Goal: Information Seeking & Learning: Compare options

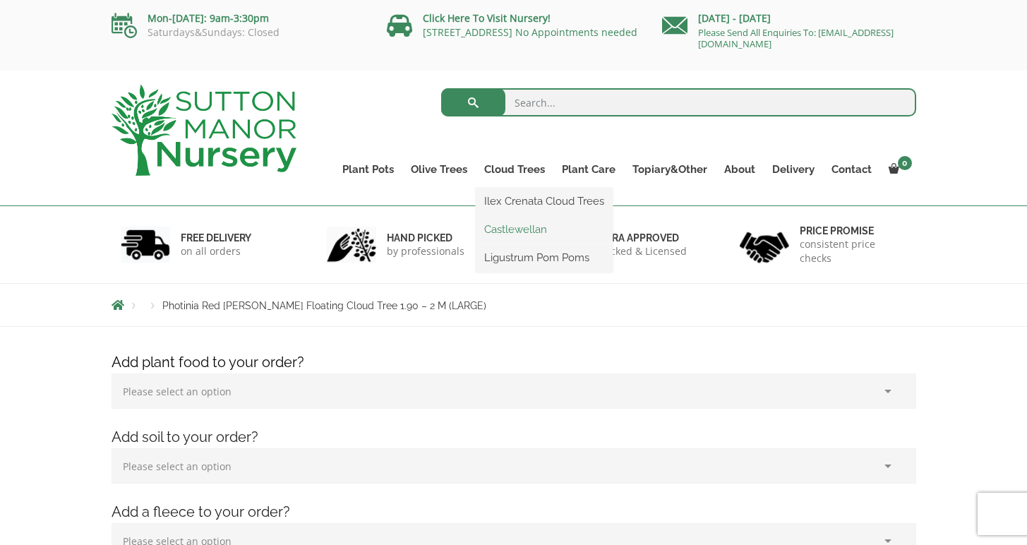
click at [508, 231] on link "Castlewellan" at bounding box center [544, 229] width 137 height 21
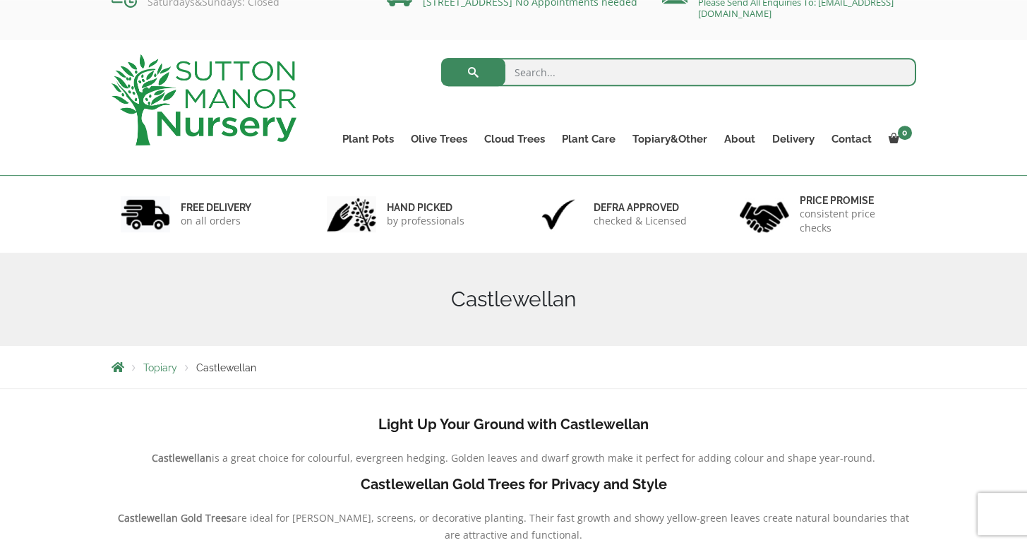
scroll to position [30, 0]
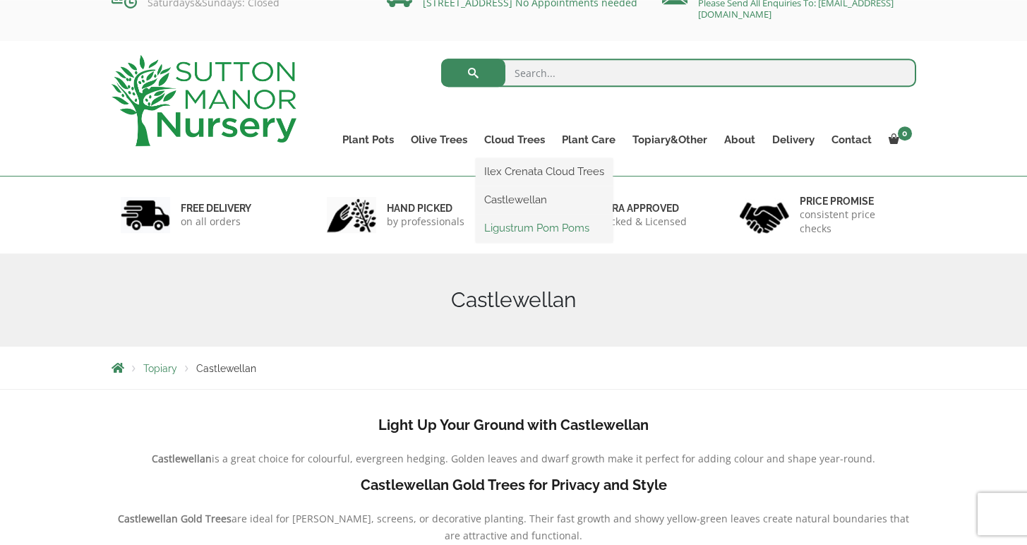
click at [516, 226] on link "Ligustrum Pom Poms" at bounding box center [544, 227] width 137 height 21
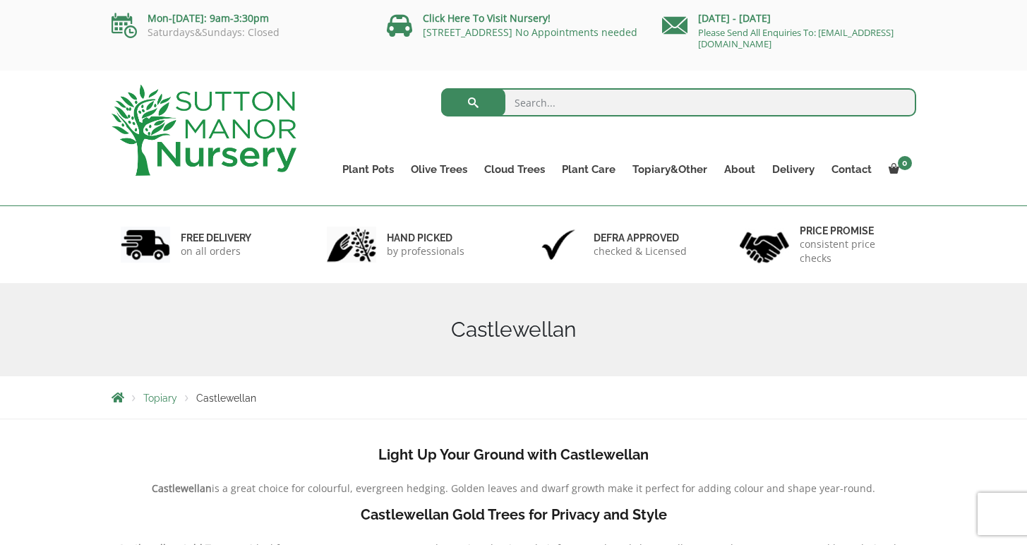
scroll to position [29, 0]
